Goal: Register for event/course

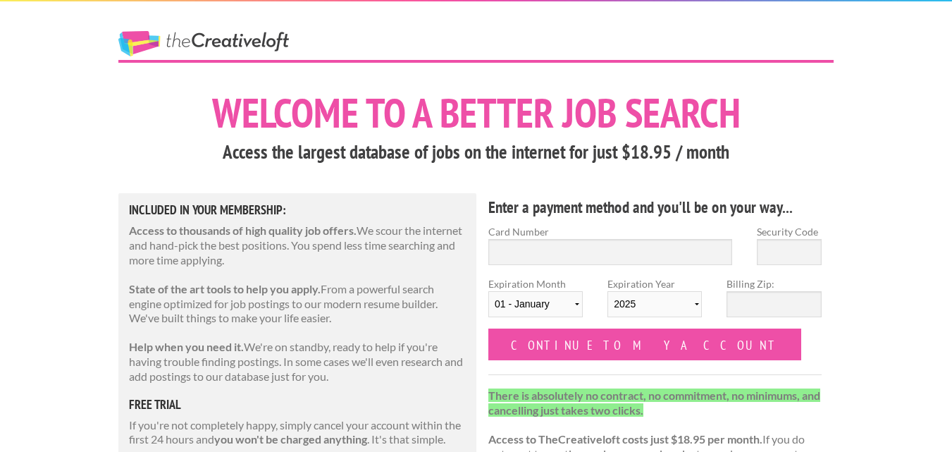
click at [238, 44] on link "The Creative Loft" at bounding box center [203, 43] width 171 height 25
click at [273, 47] on link "The Creative Loft" at bounding box center [203, 43] width 171 height 25
